Goal: Navigation & Orientation: Find specific page/section

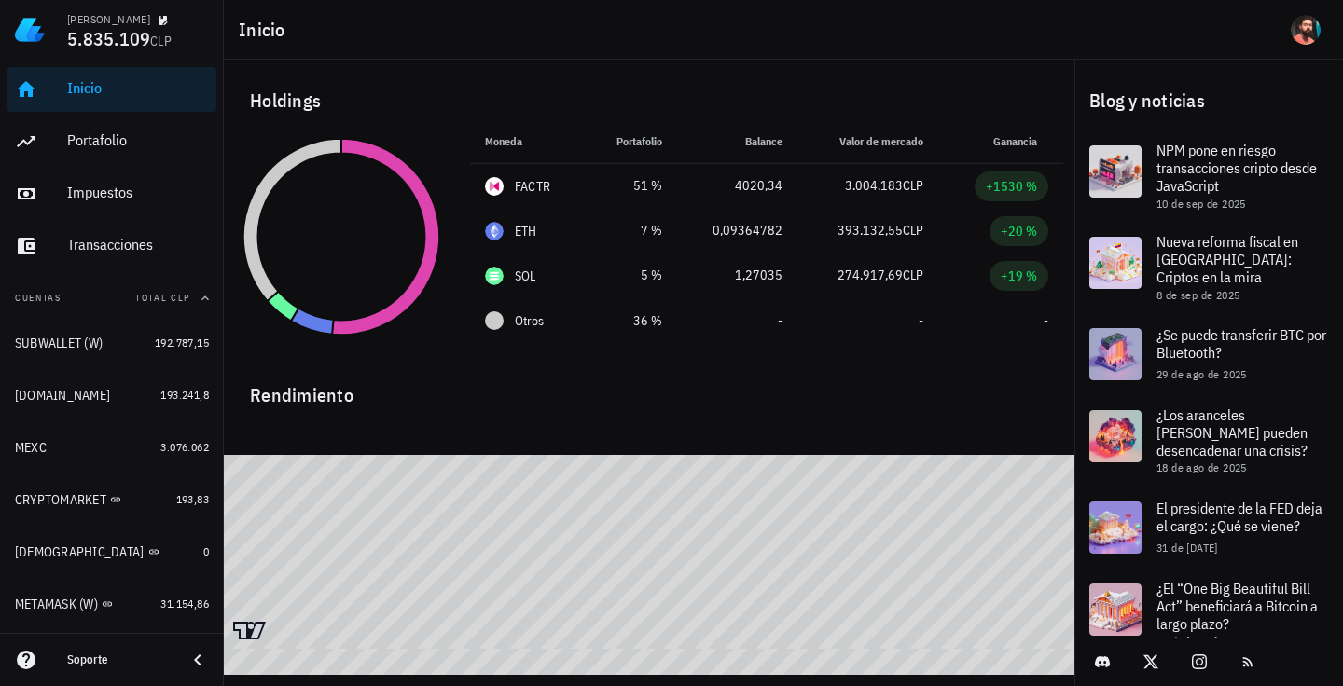
click at [115, 166] on div "Inicio [GEOGRAPHIC_DATA] Impuestos [GEOGRAPHIC_DATA]" at bounding box center [111, 168] width 209 height 216
click at [103, 145] on div "Portafolio" at bounding box center [138, 140] width 142 height 18
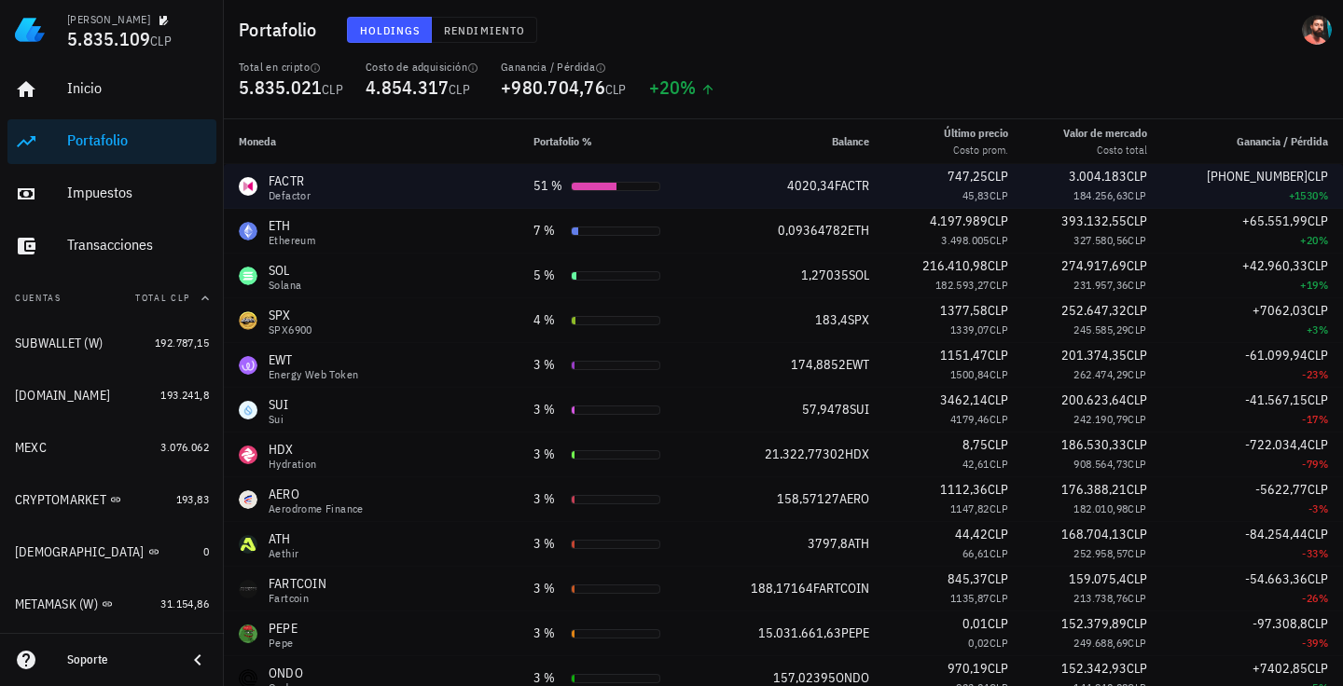
click at [1220, 172] on div "[PHONE_NUMBER] CLP" at bounding box center [1252, 177] width 151 height 20
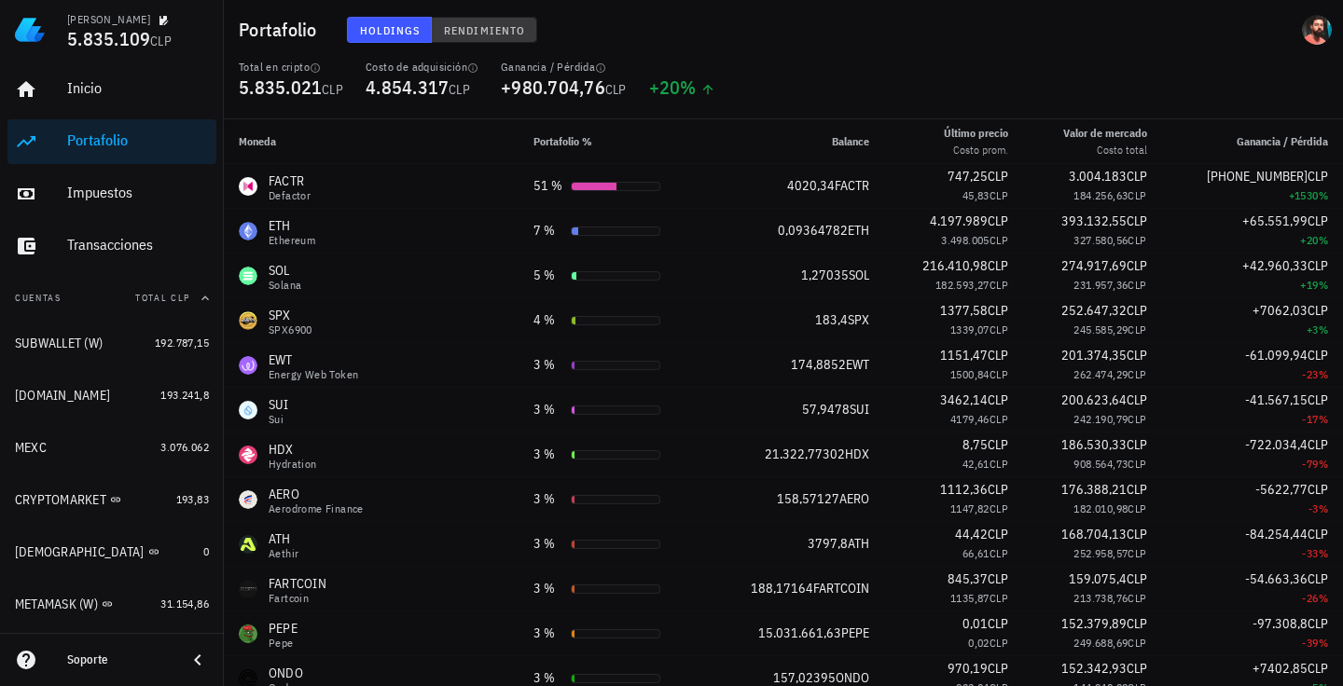
click at [493, 21] on button "Rendimiento" at bounding box center [484, 30] width 105 height 26
